Goal: Entertainment & Leisure: Consume media (video, audio)

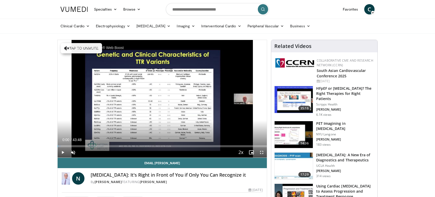
click at [66, 47] on div "Paused by McAfee® Web Boost" at bounding box center [96, 47] width 72 height 11
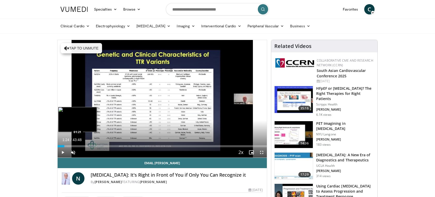
click at [64, 145] on div "Loaded : 4.18% 01:24 01:21" at bounding box center [162, 146] width 209 height 2
click at [67, 145] on div "Progress Bar" at bounding box center [66, 146] width 5 height 2
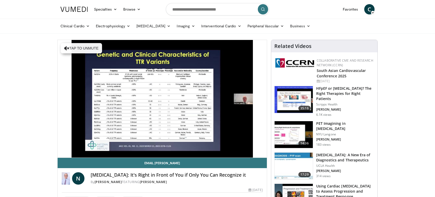
click at [71, 145] on video-js "**********" at bounding box center [162, 99] width 209 height 118
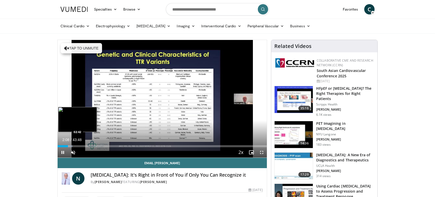
click at [71, 145] on video-js "**********" at bounding box center [162, 99] width 209 height 118
click at [71, 145] on div "Loaded : 7.60% 02:55 02:48" at bounding box center [162, 146] width 209 height 2
click at [75, 145] on video-js "**********" at bounding box center [162, 99] width 209 height 118
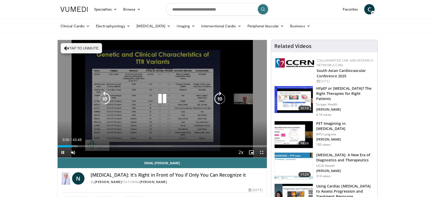
click at [78, 145] on div "Loaded : 9.49% 03:01 03:30" at bounding box center [162, 146] width 209 height 2
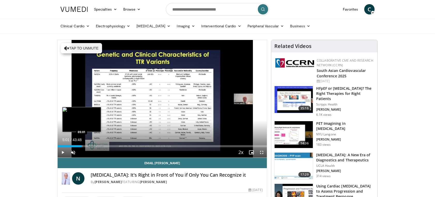
click at [81, 146] on div "Loaded : 12.15% 05:01 05:01" at bounding box center [162, 146] width 209 height 2
click at [88, 145] on div "Loaded : 14.05% 05:03 06:19" at bounding box center [162, 146] width 209 height 2
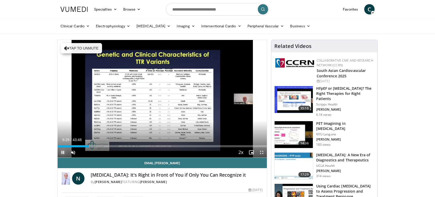
click at [62, 152] on span "Video Player" at bounding box center [63, 152] width 10 height 10
click at [261, 151] on span "Video Player" at bounding box center [261, 152] width 10 height 10
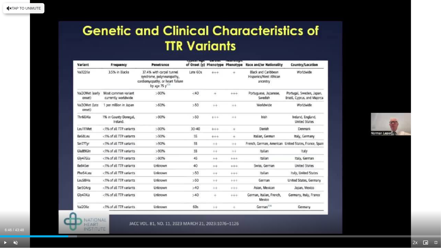
click at [68, 197] on div "Loaded : 17.47% 06:46 06:46" at bounding box center [220, 236] width 441 height 2
click at [72, 197] on div "Progress Bar" at bounding box center [74, 236] width 15 height 2
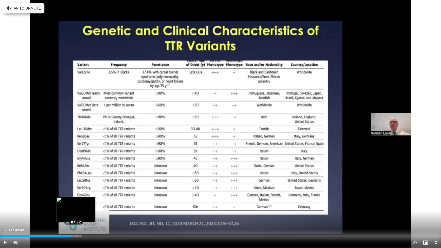
click at [76, 197] on div "Loaded : 18.64% 07:31 07:32" at bounding box center [220, 236] width 441 height 2
click at [73, 197] on div "07:18" at bounding box center [37, 236] width 74 height 2
click at [75, 197] on div "Loaded : 19.75% 07:28 07:28" at bounding box center [220, 236] width 441 height 2
click at [77, 197] on div "Loaded : 19.75% 07:40 07:38" at bounding box center [220, 236] width 441 height 2
click at [78, 197] on div "Loaded : 20.13% 07:46 07:44" at bounding box center [220, 236] width 441 height 2
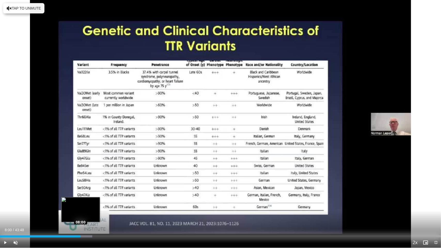
click at [81, 197] on div "Loaded : 20.89% 08:00 08:00" at bounding box center [220, 236] width 441 height 2
click at [83, 197] on div "Progress Bar" at bounding box center [84, 236] width 16 height 2
click at [84, 197] on div "Progress Bar" at bounding box center [84, 236] width 16 height 2
click at [85, 197] on div "Progress Bar" at bounding box center [84, 236] width 16 height 2
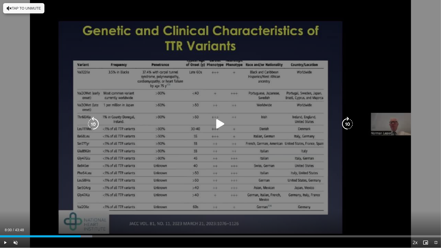
drag, startPoint x: 85, startPoint y: 236, endPoint x: 225, endPoint y: 217, distance: 141.1
click at [225, 197] on div "10 seconds Tap to unmute" at bounding box center [220, 124] width 441 height 248
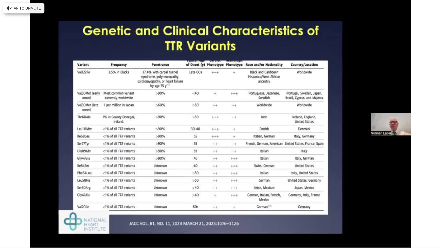
click at [98, 197] on video-js "**********" at bounding box center [220, 124] width 441 height 248
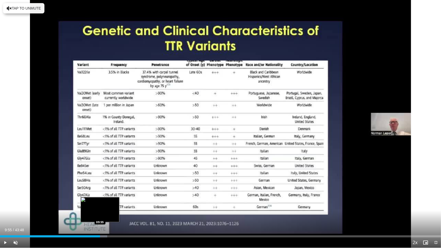
click at [100, 197] on div "Loaded : 24.31% 09:55 09:55" at bounding box center [220, 234] width 441 height 5
click at [104, 197] on div "Loaded : 25.11% 09:58 10:17" at bounding box center [220, 234] width 441 height 5
click at [108, 197] on div "Progress Bar" at bounding box center [107, 236] width 16 height 2
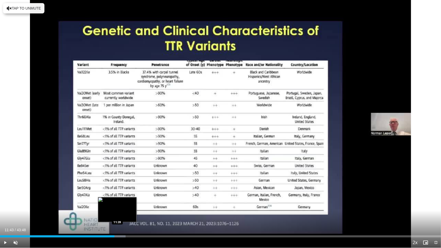
click at [118, 197] on div "Progress Bar" at bounding box center [117, 236] width 16 height 2
click at [121, 197] on div "Loaded : 29.25% 12:03 12:02" at bounding box center [220, 234] width 441 height 5
click at [123, 197] on div "Loaded : 30.01% 12:08 12:11" at bounding box center [220, 234] width 441 height 5
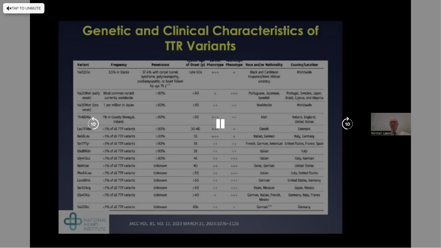
drag, startPoint x: 124, startPoint y: 235, endPoint x: 63, endPoint y: 191, distance: 75.5
click at [63, 191] on div "10 seconds Tap to unmute" at bounding box center [220, 124] width 441 height 248
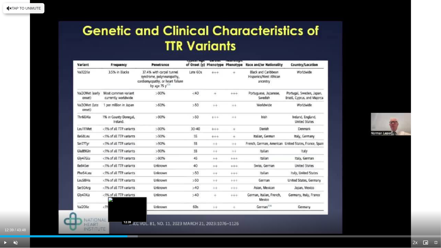
click at [127, 197] on div "Loaded : 31.20% 12:39 12:39" at bounding box center [220, 236] width 441 height 2
click at [129, 197] on div "Progress Bar" at bounding box center [129, 236] width 15 height 2
click at [132, 197] on div "Progress Bar" at bounding box center [132, 236] width 16 height 2
click at [134, 197] on div "Progress Bar" at bounding box center [134, 236] width 15 height 2
click at [137, 197] on div "Loaded : 32.72% 13:37 13:36" at bounding box center [220, 236] width 441 height 2
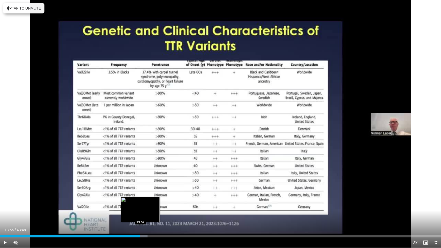
click at [140, 197] on div "Progress Bar" at bounding box center [139, 236] width 15 height 2
click at [144, 197] on div "Progress Bar" at bounding box center [145, 236] width 12 height 2
click at [147, 197] on div "Loaded : 34.95% 14:37 14:36" at bounding box center [220, 236] width 441 height 2
click at [151, 197] on div "Progress Bar" at bounding box center [149, 236] width 15 height 2
click at [154, 197] on div "Progress Bar" at bounding box center [153, 236] width 15 height 2
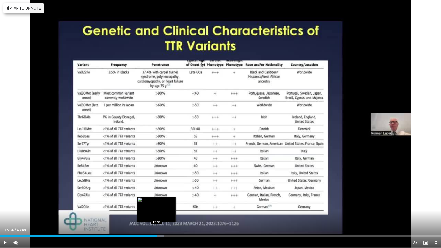
click at [157, 197] on div "Loaded : 37.23% 15:34 15:33" at bounding box center [220, 236] width 441 height 2
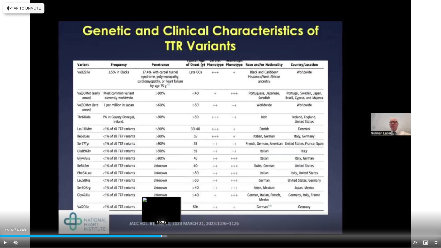
click at [161, 197] on div "Loaded : 37.99% 16:02 16:02" at bounding box center [220, 236] width 441 height 2
click at [163, 197] on div "Loaded : 39.13% 16:16 16:16" at bounding box center [220, 236] width 441 height 2
click at [167, 197] on div "Loaded : 39.51% 16:33 16:33" at bounding box center [220, 234] width 441 height 5
click at [169, 197] on div "Loaded : 40.27% 16:33 16:45" at bounding box center [220, 234] width 441 height 5
click at [172, 197] on div "Loaded : 41.03% 17:06 17:06" at bounding box center [220, 234] width 441 height 5
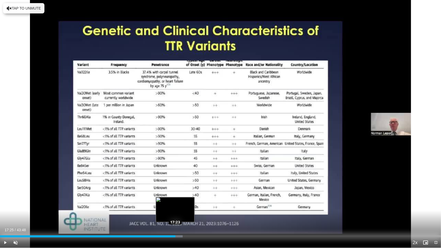
click at [175, 197] on div "Loaded : 41.41% 17:25 17:23" at bounding box center [220, 234] width 441 height 5
click at [178, 197] on div "Loaded : 42.93% 17:42 17:40" at bounding box center [220, 234] width 441 height 5
click at [181, 197] on div "Loaded : 42.93% 17:56 17:56" at bounding box center [220, 234] width 441 height 5
click at [184, 197] on div "Progress Bar" at bounding box center [185, 236] width 12 height 2
click at [187, 197] on div "Loaded : 44.07% 18:34 18:34" at bounding box center [220, 236] width 441 height 2
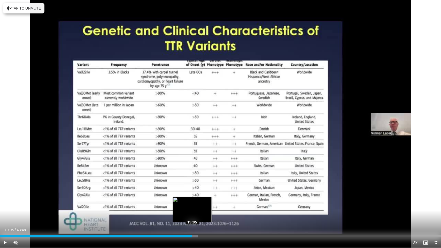
click at [192, 197] on div "Loaded : 44.83% 19:05 19:05" at bounding box center [220, 236] width 441 height 2
click at [196, 197] on div "Loaded : 45.97% 19:28 19:28" at bounding box center [220, 236] width 441 height 2
click at [196, 197] on div "19:28" at bounding box center [98, 236] width 196 height 2
click at [199, 197] on div "Loaded : 46.80% 19:48 19:48" at bounding box center [220, 236] width 441 height 2
click at [204, 197] on div "Loaded : 47.56% 20:13 20:10" at bounding box center [220, 236] width 441 height 2
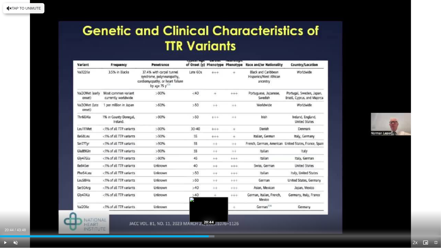
click at [208, 197] on div "Loaded : 48.62% 20:44 20:44" at bounding box center [220, 236] width 441 height 2
click at [213, 197] on div "Loaded : 49.76% 21:10 21:08" at bounding box center [220, 236] width 441 height 2
click at [218, 197] on div "Loaded : 50.90% 21:10 21:39" at bounding box center [220, 236] width 441 height 2
click at [223, 197] on div "Loaded : 51.75% 22:10 22:10" at bounding box center [220, 234] width 441 height 5
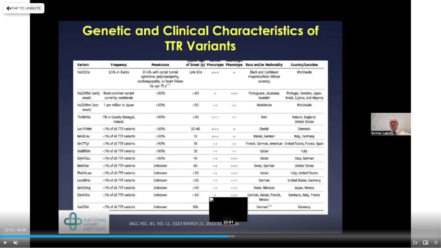
drag, startPoint x: 228, startPoint y: 236, endPoint x: 232, endPoint y: 235, distance: 3.9
click at [229, 197] on div "Loaded : 53.27% 22:41 22:41" at bounding box center [220, 236] width 441 height 2
click at [232, 197] on div "Progress Bar" at bounding box center [232, 236] width 1 height 2
click at [236, 197] on div "Progress Bar" at bounding box center [235, 236] width 15 height 2
click at [240, 197] on div "Loaded : 56.98% 23:51 23:53" at bounding box center [220, 236] width 441 height 2
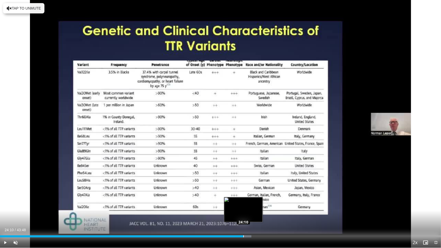
click at [243, 197] on div "Loaded : 56.98% 24:10 24:10" at bounding box center [220, 236] width 441 height 2
click at [247, 197] on div "Loaded : 57.74% 24:31 24:31" at bounding box center [220, 234] width 441 height 5
click at [250, 197] on div "Loaded : 58.50% 24:51 24:50" at bounding box center [220, 236] width 441 height 2
click at [253, 197] on div "Loaded : 59.26% 25:10 25:10" at bounding box center [220, 236] width 441 height 2
click at [257, 197] on div "Loaded : 60.40% 25:30 25:30" at bounding box center [220, 236] width 441 height 2
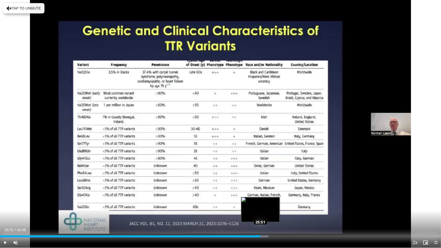
click at [260, 197] on div "Loaded : 60.88% 25:51 25:51" at bounding box center [220, 234] width 441 height 5
click at [264, 197] on div "Loaded : 61.64% 26:15 26:13" at bounding box center [220, 234] width 441 height 5
click at [269, 197] on div "Progress Bar" at bounding box center [270, 236] width 12 height 2
click at [273, 197] on div "Loaded : 63.44% 27:10 27:10" at bounding box center [220, 236] width 441 height 2
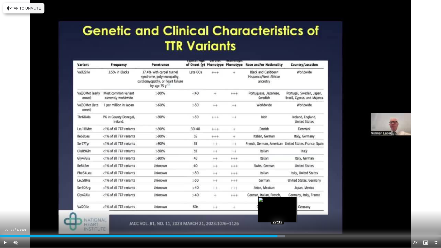
click at [277, 197] on div "Loaded : 64.58% 27:33 27:33" at bounding box center [220, 236] width 441 height 2
click at [281, 197] on div "Loaded : 65.34% 27:53 27:50" at bounding box center [220, 234] width 441 height 5
click at [284, 197] on div "Loaded : 66.10% 28:12 28:12" at bounding box center [220, 234] width 441 height 5
click at [288, 197] on div "Loaded : 66.86% 28:38 28:36" at bounding box center [220, 234] width 441 height 5
click at [293, 197] on div "Loaded : 67.73% 29:09 29:09" at bounding box center [220, 234] width 441 height 5
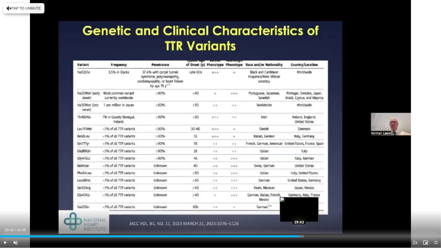
click at [299, 197] on div "Loaded : 68.87% 29:42 29:42" at bounding box center [220, 234] width 441 height 5
click at [304, 197] on div "Loaded : 70.28% 30:10 30:10" at bounding box center [220, 236] width 441 height 2
click at [307, 197] on div "Loaded : 71.42% 30:10 30:33" at bounding box center [220, 234] width 441 height 5
click at [312, 197] on div "Loaded : 72.18% 31:01 31:04" at bounding box center [220, 234] width 441 height 5
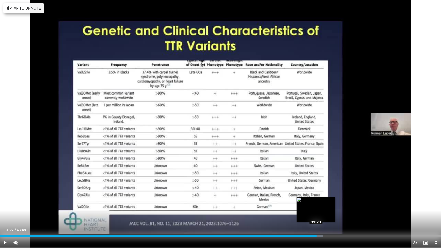
click at [317, 197] on div "Loaded : 73.32% 31:27 31:23" at bounding box center [220, 234] width 441 height 5
click at [321, 197] on div "Loaded : 74.46% 31:55 31:53" at bounding box center [220, 234] width 441 height 5
click at [324, 197] on div "Progress Bar" at bounding box center [323, 236] width 15 height 2
click at [330, 197] on div "Loaded : 75.98% 32:12 32:43" at bounding box center [220, 236] width 441 height 2
click at [335, 197] on div "Loaded : 77.12% 33:16 33:16" at bounding box center [220, 234] width 441 height 5
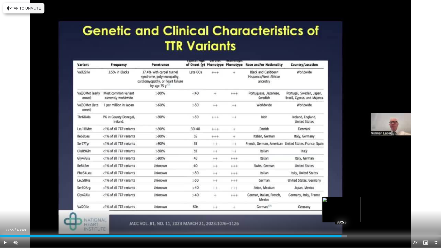
click at [341, 197] on div "Loaded : 78.64% 33:55 33:55" at bounding box center [220, 234] width 441 height 5
click at [347, 197] on div "Loaded : 79.78% 34:27 34:27" at bounding box center [220, 236] width 441 height 2
click at [349, 197] on div "Loaded : 81.04% 34:27 34:40" at bounding box center [220, 234] width 441 height 5
click at [352, 197] on div "Loaded : 81.68% 34:57 34:55" at bounding box center [220, 234] width 441 height 5
click at [356, 197] on div "Loaded : 82.18% 35:20 35:20" at bounding box center [220, 234] width 441 height 5
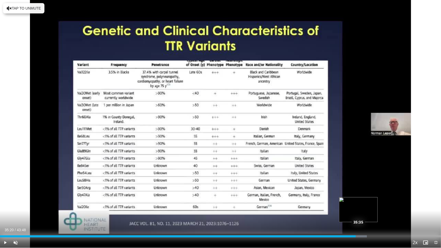
click at [359, 197] on div "Loaded : 83.19% 35:20 35:35" at bounding box center [220, 234] width 441 height 5
click at [364, 197] on div "Loaded : 83.71% 36:07 36:01" at bounding box center [220, 236] width 441 height 2
click at [370, 197] on div "Loaded : 84.85% 36:07 36:46" at bounding box center [220, 236] width 441 height 2
click at [376, 197] on div "Loaded : 86.23% 37:20 37:20" at bounding box center [220, 234] width 441 height 5
click at [382, 197] on div "Loaded : 87.75% 37:58 37:57" at bounding box center [220, 234] width 441 height 5
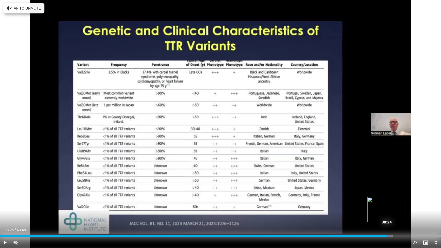
click at [387, 197] on div "Loaded : 89.03% 38:26 38:24" at bounding box center [220, 234] width 441 height 5
click at [394, 197] on div "Loaded : 90.17% 39:08 39:06" at bounding box center [220, 234] width 441 height 5
click at [398, 197] on div "Progress Bar" at bounding box center [396, 236] width 15 height 2
click at [401, 197] on div "Loaded : 92.69% 39:54 39:54" at bounding box center [220, 236] width 441 height 2
click at [404, 197] on div "Loaded : 93.45% 40:06 40:06" at bounding box center [220, 234] width 441 height 5
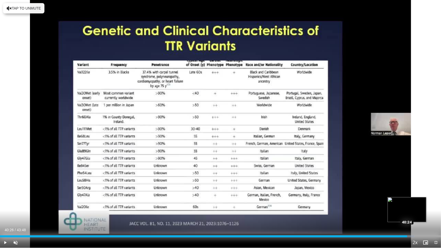
click at [407, 197] on div "Loaded : 93.98% 40:26 40:24" at bounding box center [220, 234] width 441 height 5
click at [410, 197] on div "Loaded : 94.74% 40:41 40:41" at bounding box center [220, 234] width 441 height 5
click at [411, 197] on div "Progress Bar" at bounding box center [413, 236] width 16 height 2
click at [415, 197] on div "Loaded : 95.73% 41:12 41:14" at bounding box center [220, 236] width 441 height 2
click at [417, 197] on div "Loaded : 96.49% 41:26 41:25" at bounding box center [220, 236] width 441 height 2
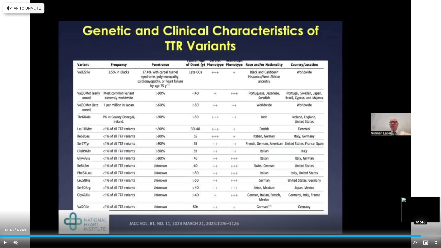
click at [420, 197] on div "Loaded : 97.02% 41:48 41:46" at bounding box center [220, 236] width 441 height 2
click at [423, 197] on div "Loaded : 97.78% 42:03 42:03" at bounding box center [220, 234] width 441 height 5
click at [427, 197] on div "Loaded : 98.39% 42:03 42:28" at bounding box center [220, 234] width 441 height 5
click at [432, 197] on div "Loaded : 99.31% 42:52 42:52" at bounding box center [220, 234] width 441 height 5
click at [434, 197] on div "Loaded : 100.00% 42:52 43:09" at bounding box center [220, 234] width 441 height 5
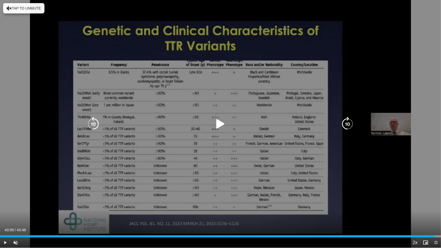
click at [427, 129] on div "10 seconds Tap to unmute" at bounding box center [220, 124] width 441 height 248
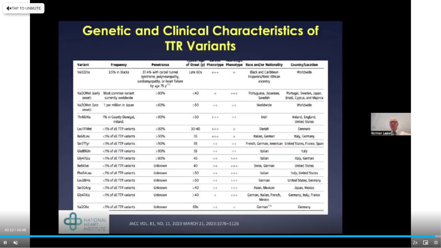
click at [435, 197] on span "Video Player" at bounding box center [436, 242] width 10 height 10
